Goal: Browse casually: Explore the website without a specific task or goal

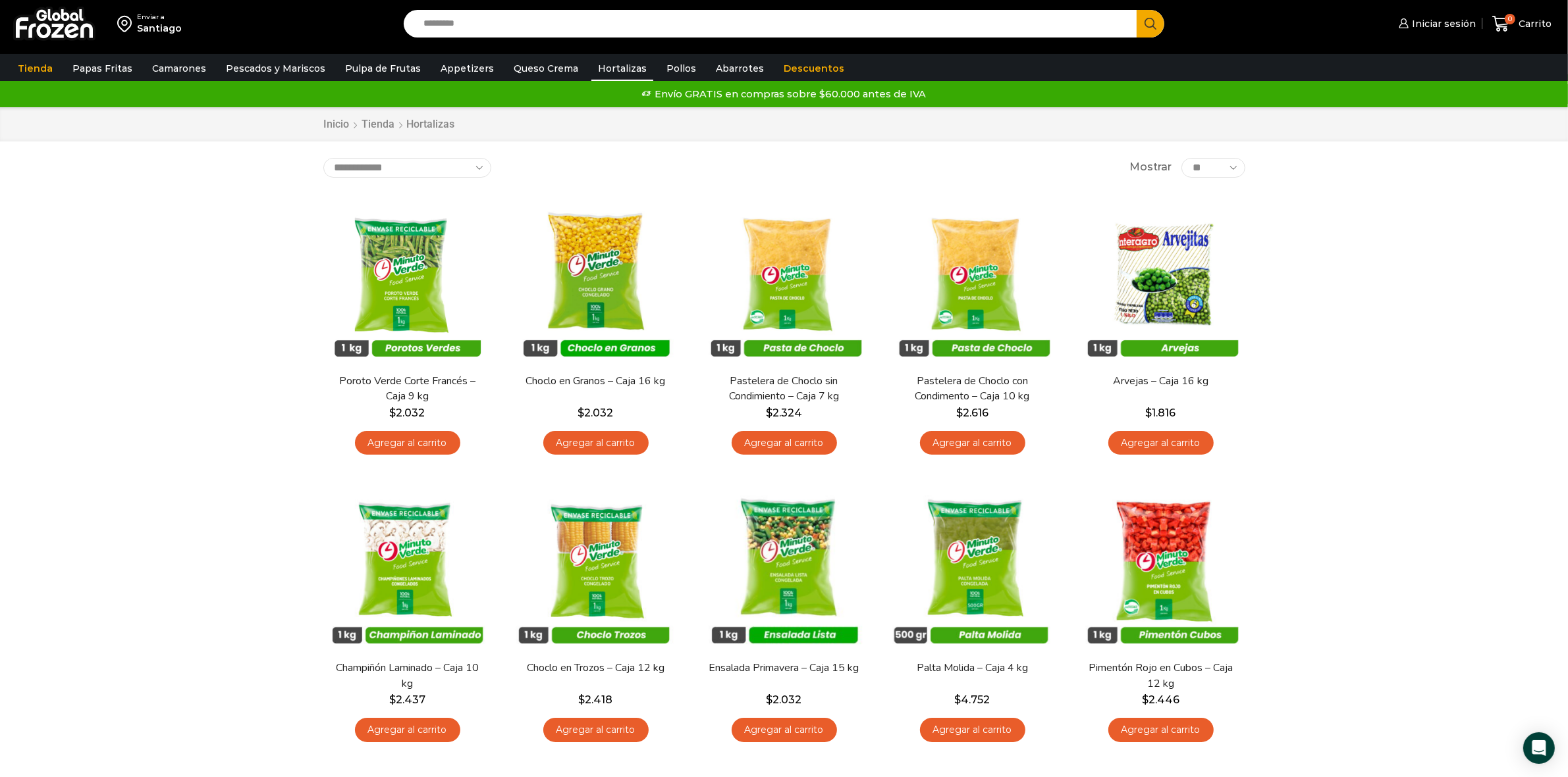
click at [533, 25] on input "Search input" at bounding box center [774, 23] width 714 height 27
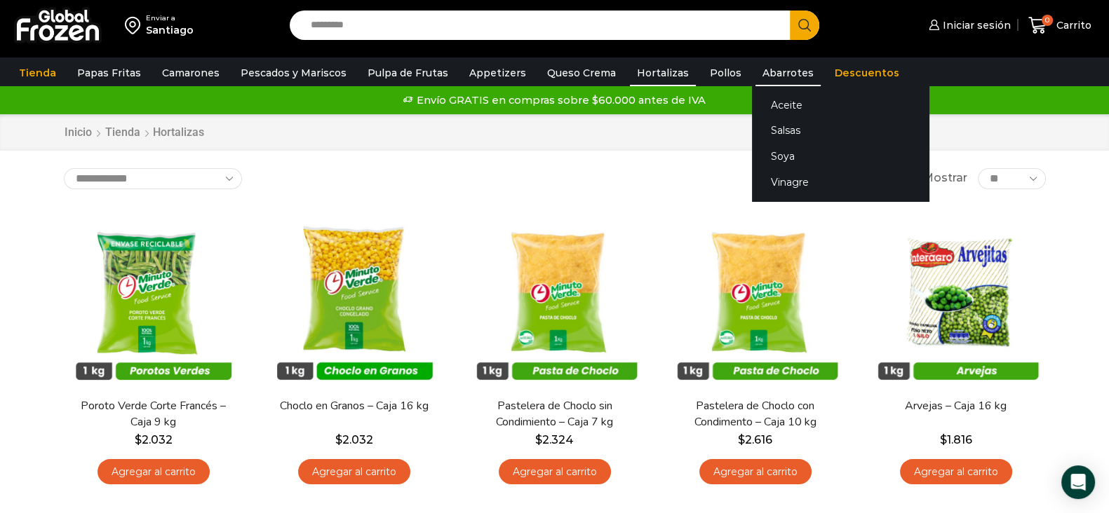
click at [755, 72] on link "Abarrotes" at bounding box center [787, 73] width 65 height 27
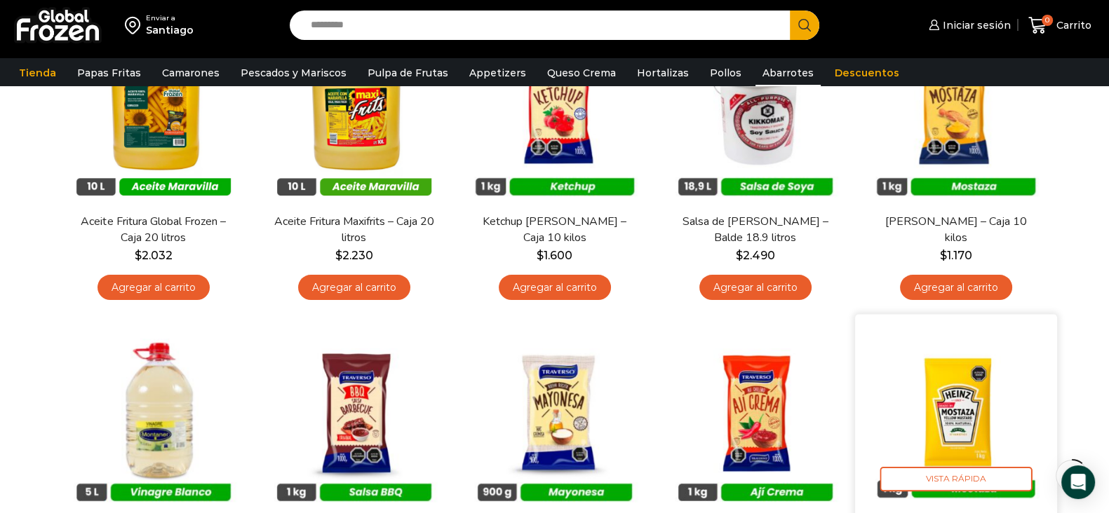
scroll to position [87, 0]
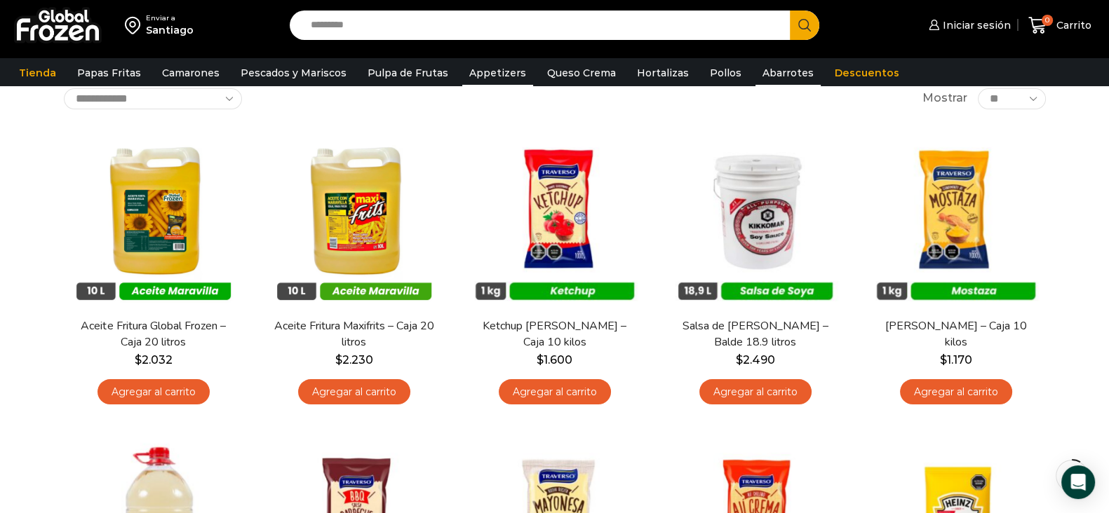
click at [471, 69] on link "Appetizers" at bounding box center [497, 73] width 71 height 27
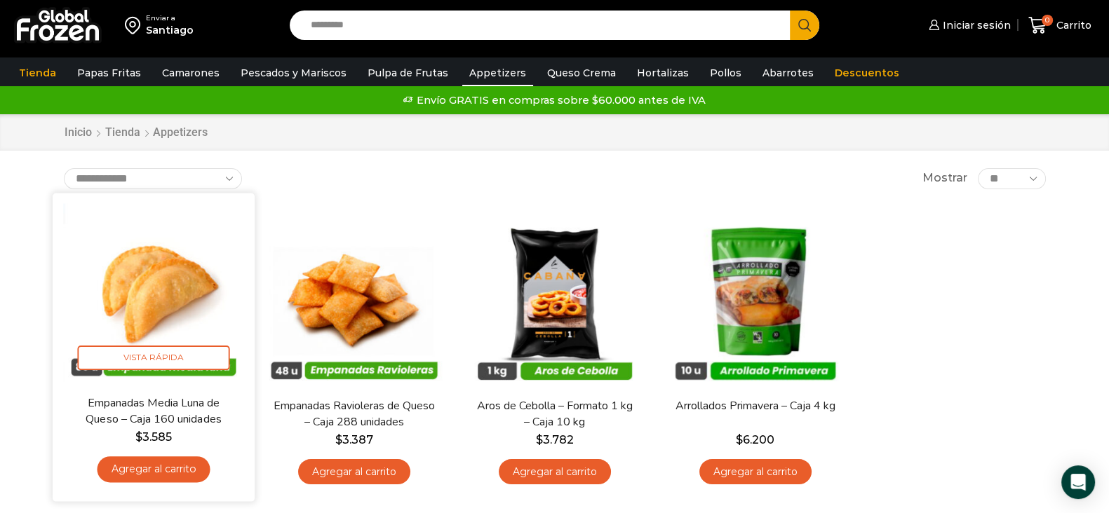
click at [170, 316] on img at bounding box center [153, 293] width 181 height 181
click at [165, 302] on img at bounding box center [153, 293] width 181 height 181
click at [156, 330] on img at bounding box center [153, 293] width 181 height 181
